Goal: Task Accomplishment & Management: Use online tool/utility

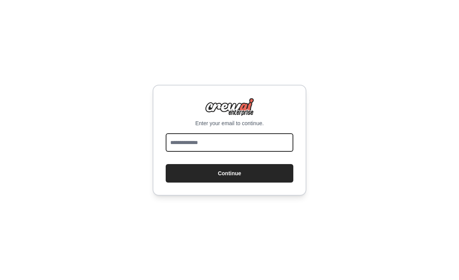
click at [180, 147] on input "email" at bounding box center [230, 142] width 128 height 18
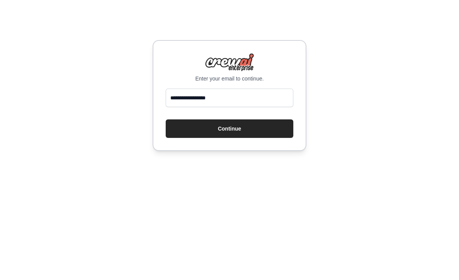
scroll to position [25, 0]
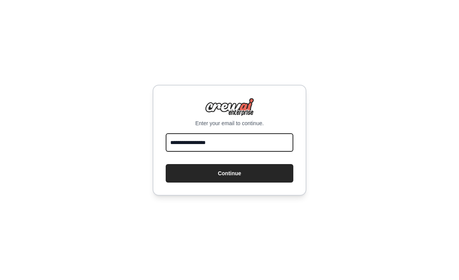
type input "**********"
click at [197, 164] on button "Continue" at bounding box center [230, 173] width 128 height 18
click at [202, 164] on button "Continue" at bounding box center [230, 173] width 128 height 18
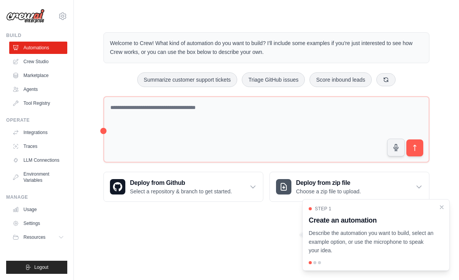
click at [444, 205] on icon "Close walkthrough" at bounding box center [442, 207] width 6 height 6
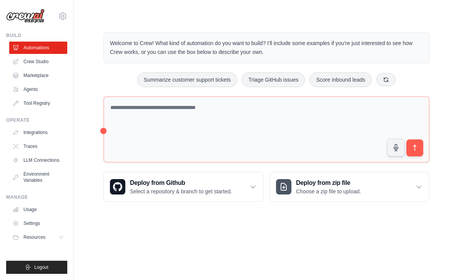
scroll to position [2, 0]
click at [386, 80] on icon at bounding box center [386, 80] width 6 height 6
click at [368, 75] on button "Process invoices automatically" at bounding box center [342, 79] width 87 height 15
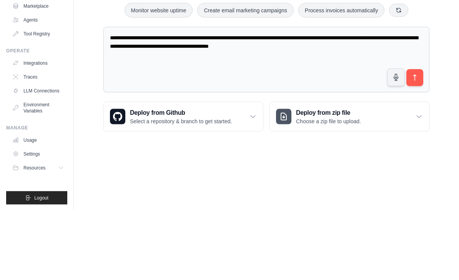
scroll to position [25, 0]
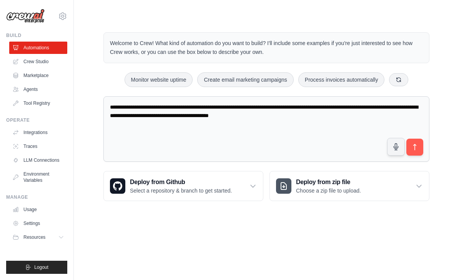
click at [144, 72] on button "Monitor website uptime" at bounding box center [159, 79] width 68 height 15
type textarea "**********"
click at [415, 143] on icon "submit" at bounding box center [415, 147] width 8 height 8
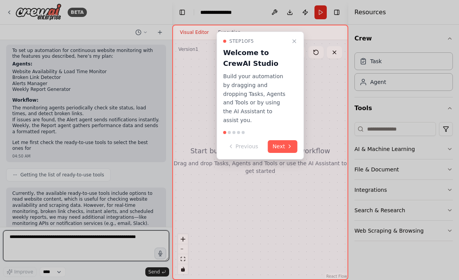
scroll to position [281, 0]
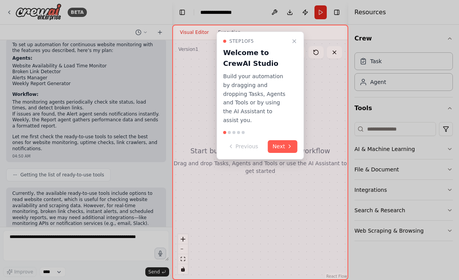
click at [83, 45] on div at bounding box center [229, 140] width 459 height 280
click at [87, 28] on div at bounding box center [229, 140] width 459 height 280
click at [286, 140] on button "Next" at bounding box center [283, 146] width 30 height 13
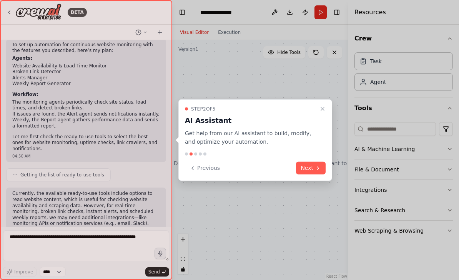
click at [318, 165] on icon at bounding box center [318, 168] width 6 height 6
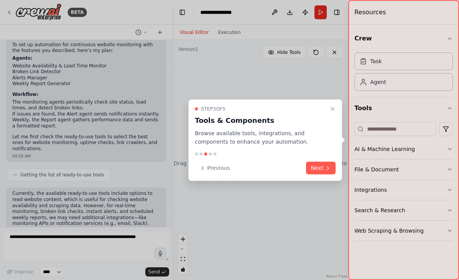
click at [321, 168] on button "Next" at bounding box center [321, 168] width 30 height 13
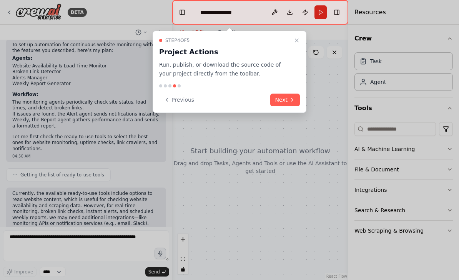
click at [291, 104] on button "Next" at bounding box center [285, 99] width 30 height 13
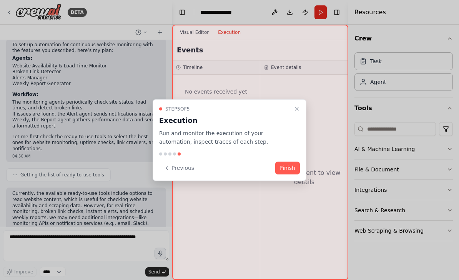
click at [295, 166] on button "Finish" at bounding box center [287, 168] width 25 height 13
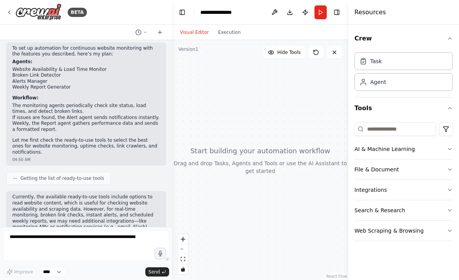
scroll to position [279, 0]
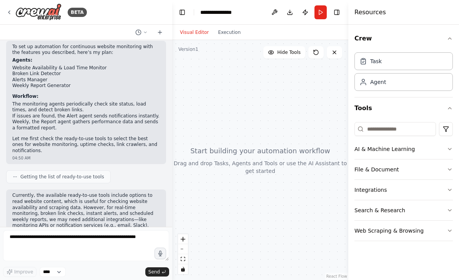
click at [158, 268] on button "Send" at bounding box center [157, 271] width 24 height 9
click at [411, 64] on div "Task" at bounding box center [404, 61] width 98 height 18
click at [405, 82] on div "Agent" at bounding box center [404, 82] width 98 height 18
click at [407, 82] on div "Agent" at bounding box center [404, 82] width 98 height 18
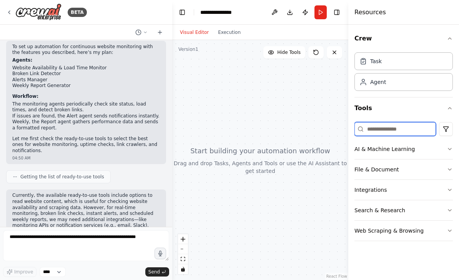
click at [425, 135] on input at bounding box center [396, 129] width 82 height 14
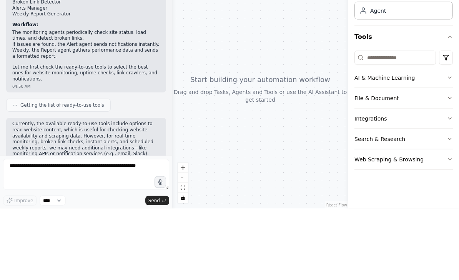
scroll to position [25, 0]
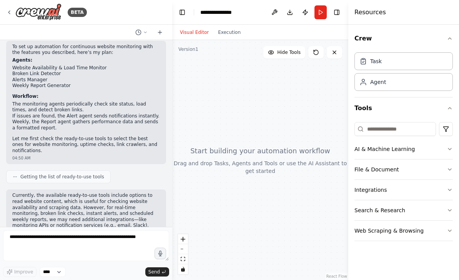
click at [288, 149] on div at bounding box center [260, 160] width 176 height 240
click at [273, 196] on div at bounding box center [260, 160] width 176 height 240
click at [274, 199] on div at bounding box center [260, 160] width 176 height 240
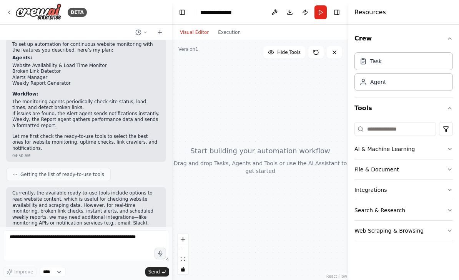
scroll to position [281, 0]
click at [44, 172] on span "Getting the list of ready-to-use tools" at bounding box center [62, 175] width 84 height 6
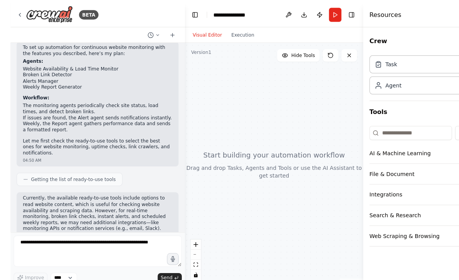
scroll to position [256, 0]
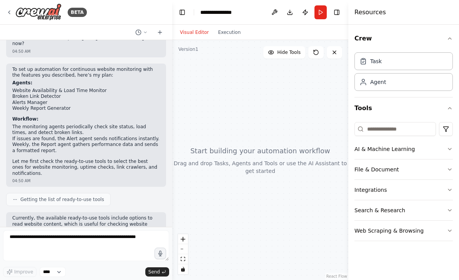
click at [321, 15] on button "Run" at bounding box center [321, 12] width 12 height 14
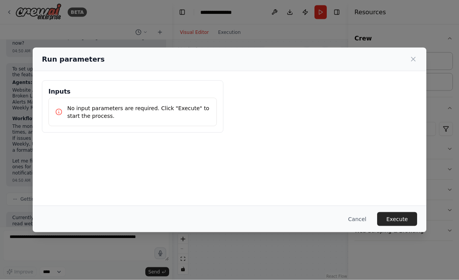
scroll to position [25, 0]
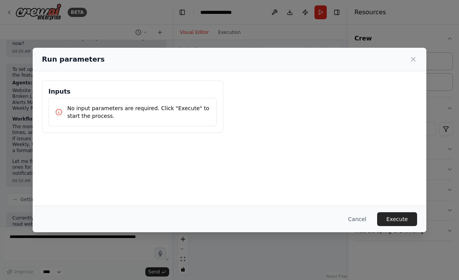
click at [414, 55] on icon at bounding box center [414, 59] width 8 height 8
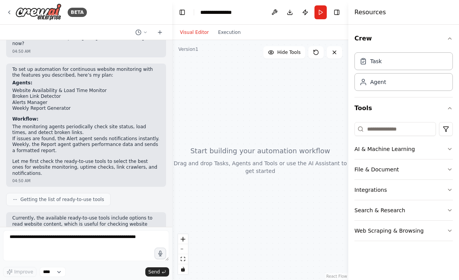
scroll to position [0, 0]
